Goal: Navigation & Orientation: Find specific page/section

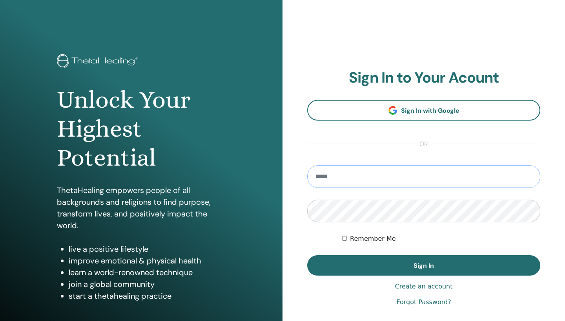
type input "**********"
click at [423, 266] on button "Sign In" at bounding box center [423, 266] width 233 height 20
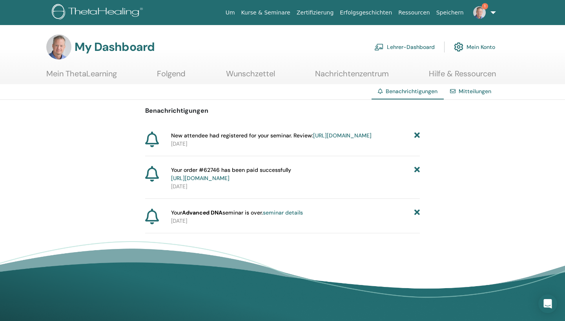
click at [338, 139] on link "[URL][DOMAIN_NAME]" at bounding box center [342, 135] width 58 height 7
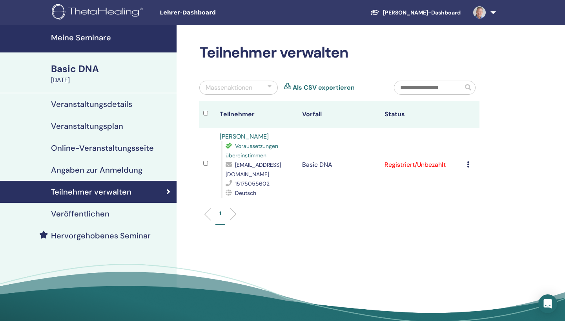
click at [118, 104] on h4 "Veranstaltungsdetails" at bounding box center [91, 104] width 81 height 9
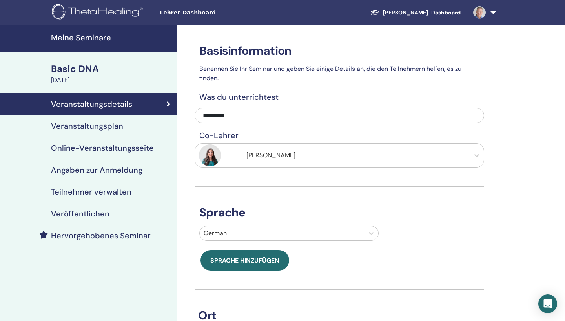
click at [102, 36] on h4 "Meine Seminare" at bounding box center [111, 37] width 121 height 9
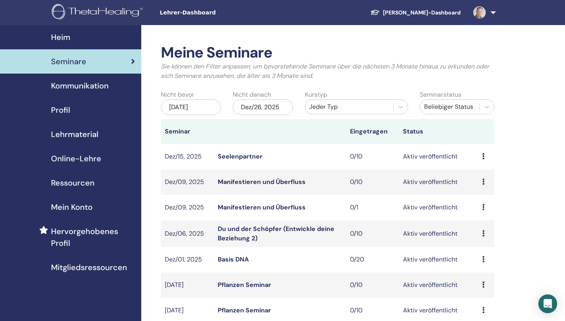
click at [346, 104] on div "Jeder Typ" at bounding box center [349, 106] width 80 height 9
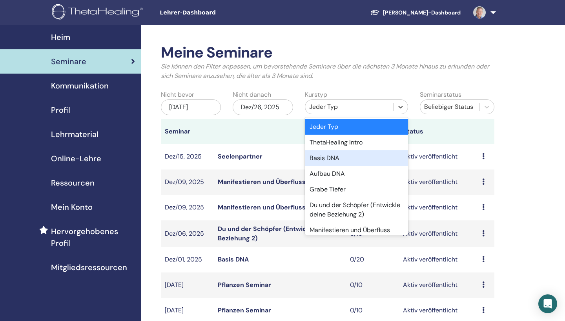
click at [336, 160] on div "Basis DNA" at bounding box center [356, 159] width 103 height 16
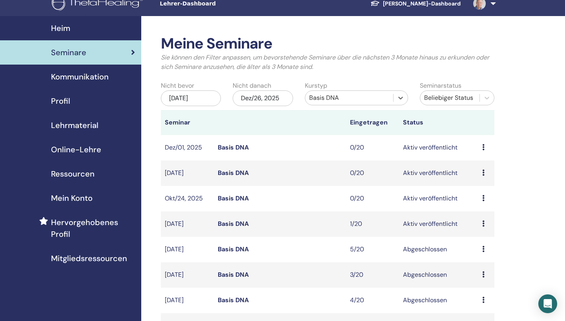
scroll to position [11, 0]
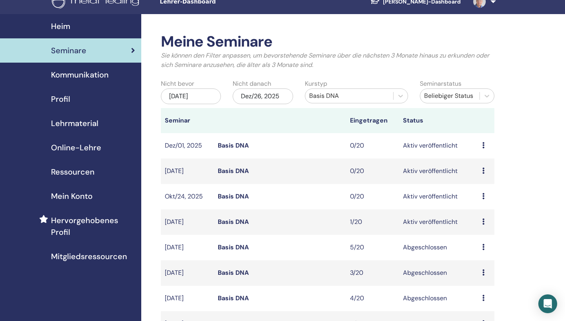
click at [245, 218] on link "Basis DNA" at bounding box center [233, 222] width 31 height 8
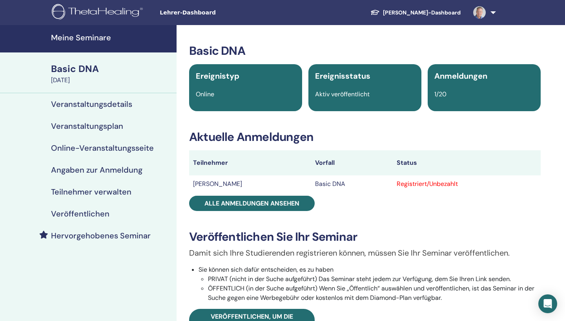
click at [476, 13] on img at bounding box center [479, 12] width 13 height 13
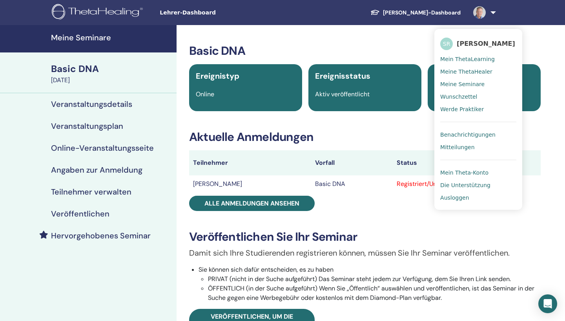
click at [461, 198] on span "Ausloggen" at bounding box center [454, 197] width 29 height 7
